Goal: Task Accomplishment & Management: Complete application form

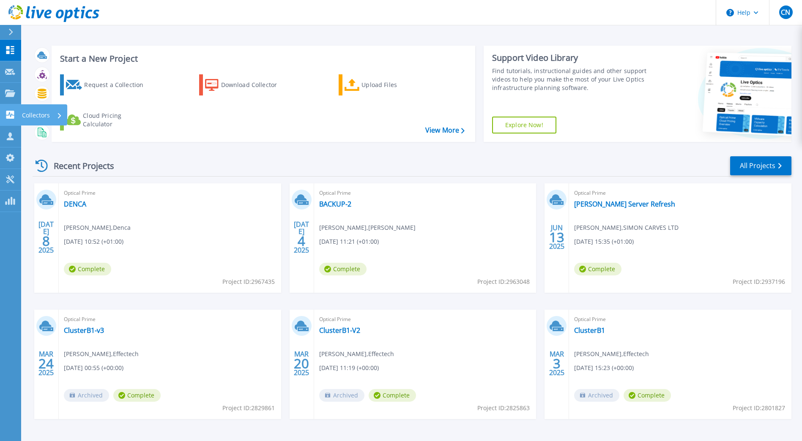
click at [7, 116] on icon at bounding box center [10, 115] width 8 height 8
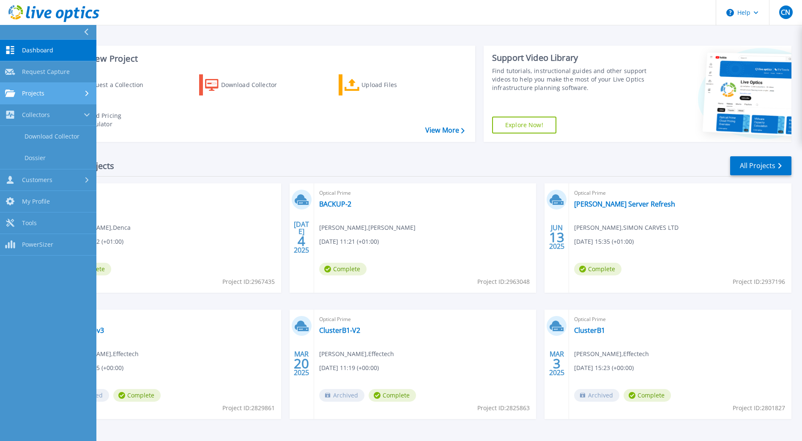
click at [21, 94] on div "Projects" at bounding box center [24, 94] width 39 height 8
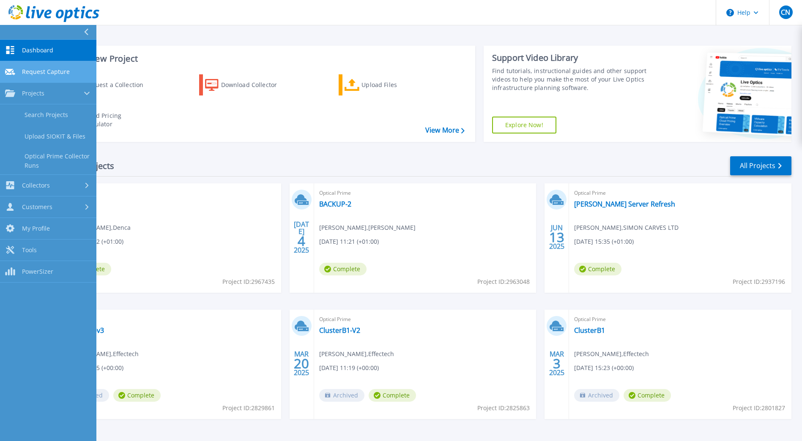
click at [28, 63] on link "Request Capture Request Capture" at bounding box center [48, 72] width 96 height 22
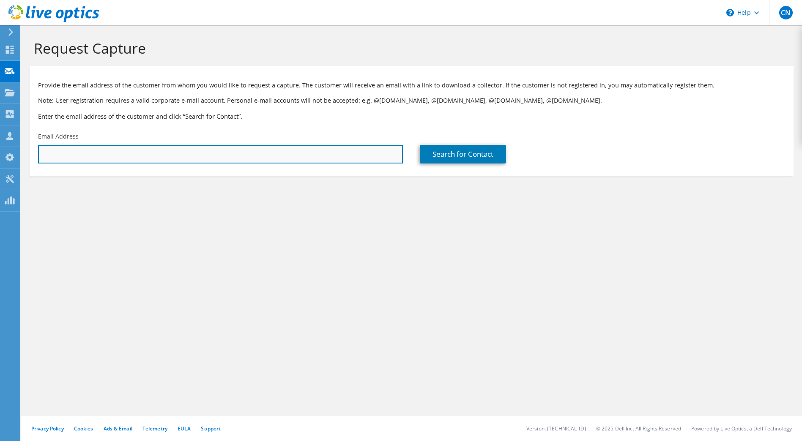
click at [191, 152] on input "text" at bounding box center [220, 154] width 365 height 19
paste input "omodupe@lawson-west.co.uk"
type input "omodupe@lawson-west.co.uk"
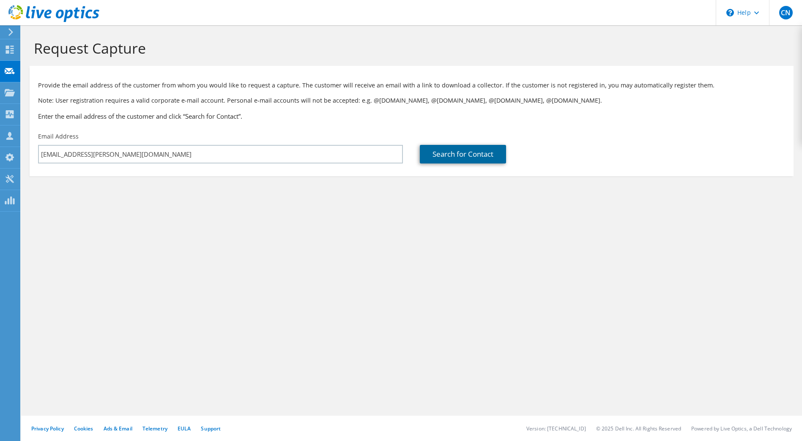
click at [479, 153] on link "Search for Contact" at bounding box center [463, 154] width 86 height 19
type input "LAWSON-WEST SOLICITORS"
type input "Olu"
type input "Modupe"
type input "[GEOGRAPHIC_DATA]"
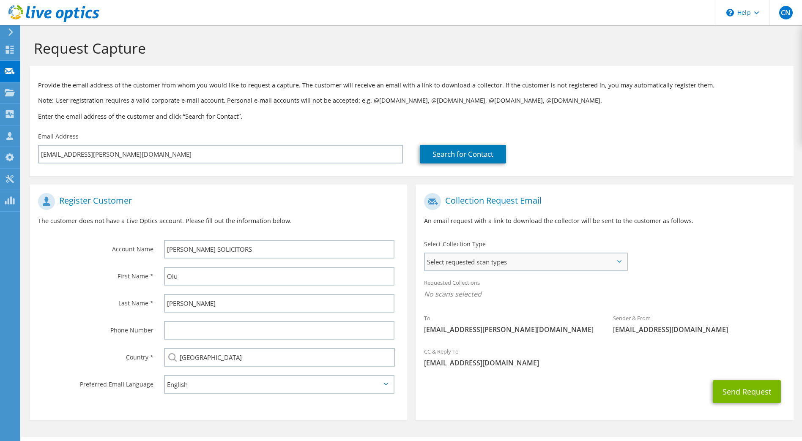
click at [458, 271] on div "Select requested scan types Server Virtualization Optical Prime AWS Nutanix SC" at bounding box center [525, 262] width 203 height 19
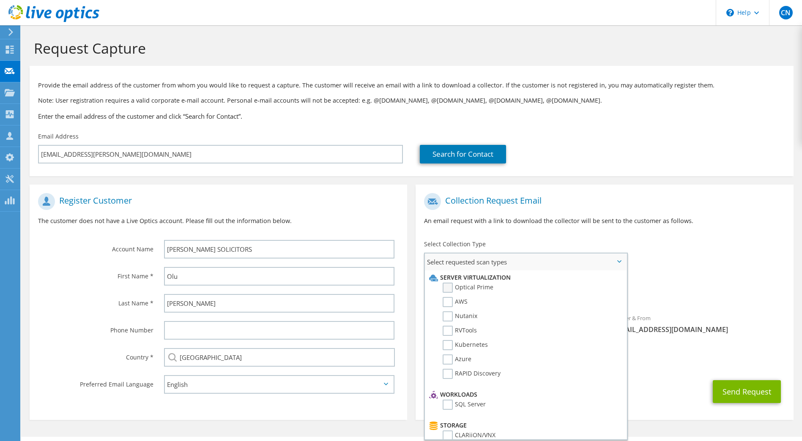
click at [452, 290] on label "Optical Prime" at bounding box center [468, 288] width 51 height 10
click at [0, 0] on input "Optical Prime" at bounding box center [0, 0] width 0 height 0
click at [729, 286] on div "Requested Collections No scans selected Optical Prime" at bounding box center [605, 291] width 378 height 34
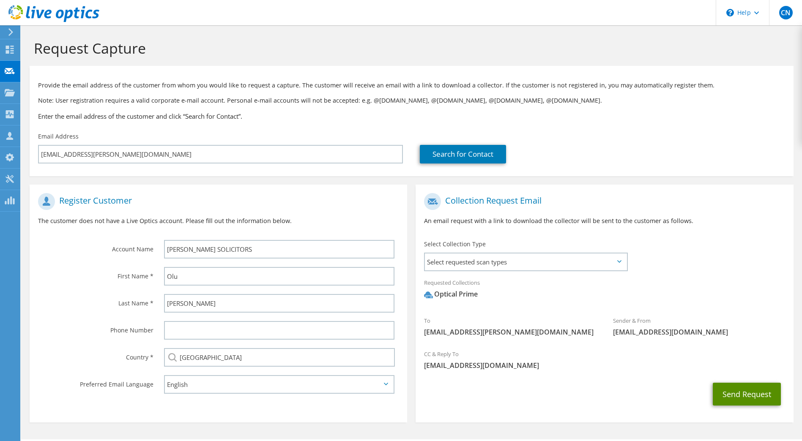
click at [748, 389] on button "Send Request" at bounding box center [747, 394] width 68 height 23
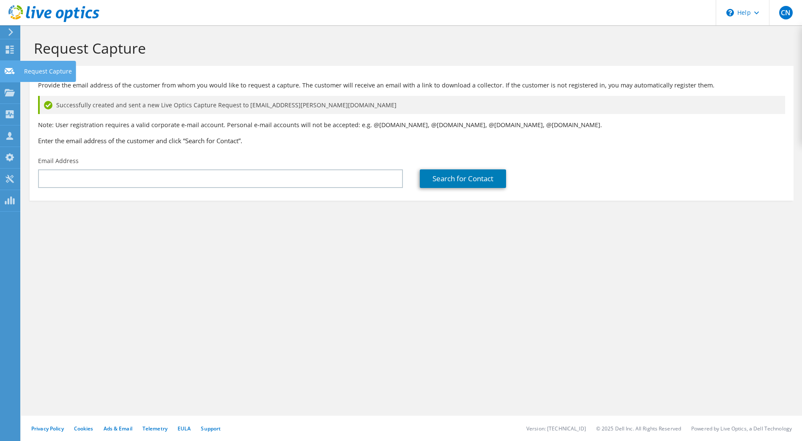
click at [8, 76] on div at bounding box center [10, 72] width 10 height 9
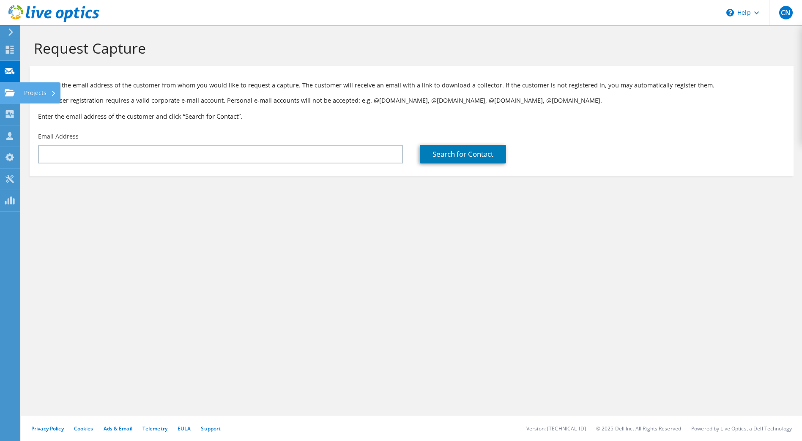
click at [13, 95] on use at bounding box center [10, 92] width 10 height 7
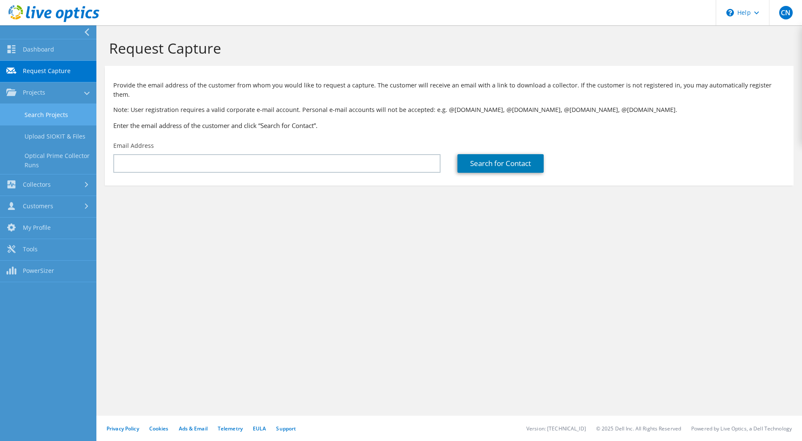
click at [46, 120] on link "Search Projects" at bounding box center [48, 115] width 96 height 22
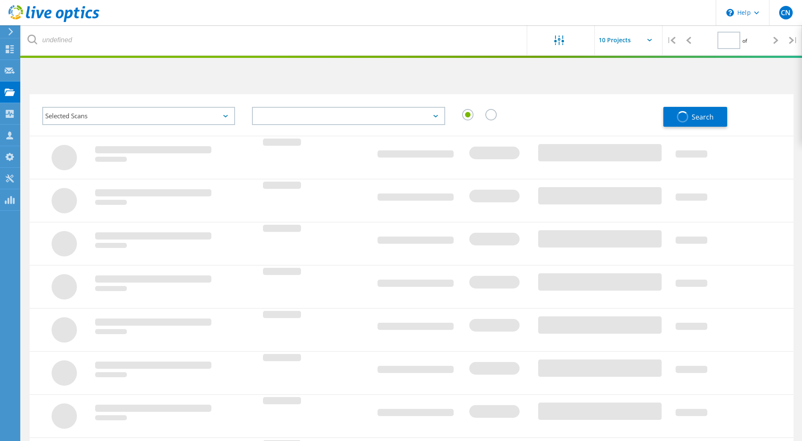
type input "1"
